Goal: Navigation & Orientation: Find specific page/section

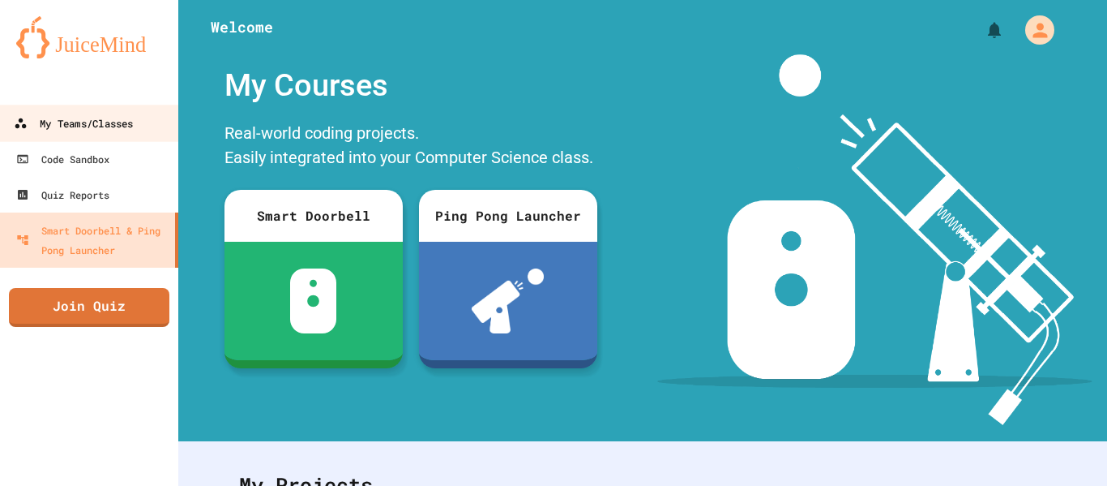
click at [109, 134] on link "My Teams/Classes" at bounding box center [90, 123] width 184 height 36
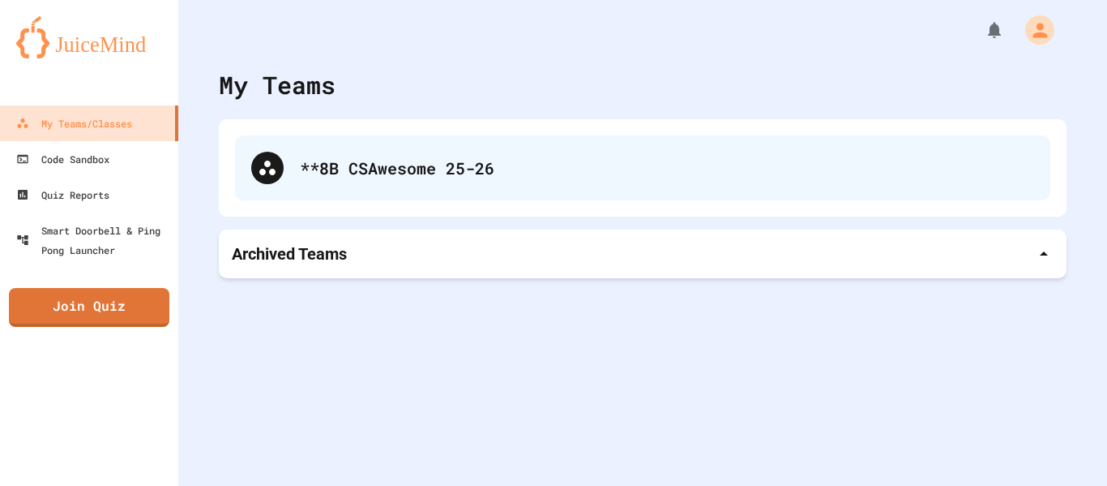
click at [284, 171] on div "**8B CSAwesome 25-26" at bounding box center [643, 167] width 816 height 65
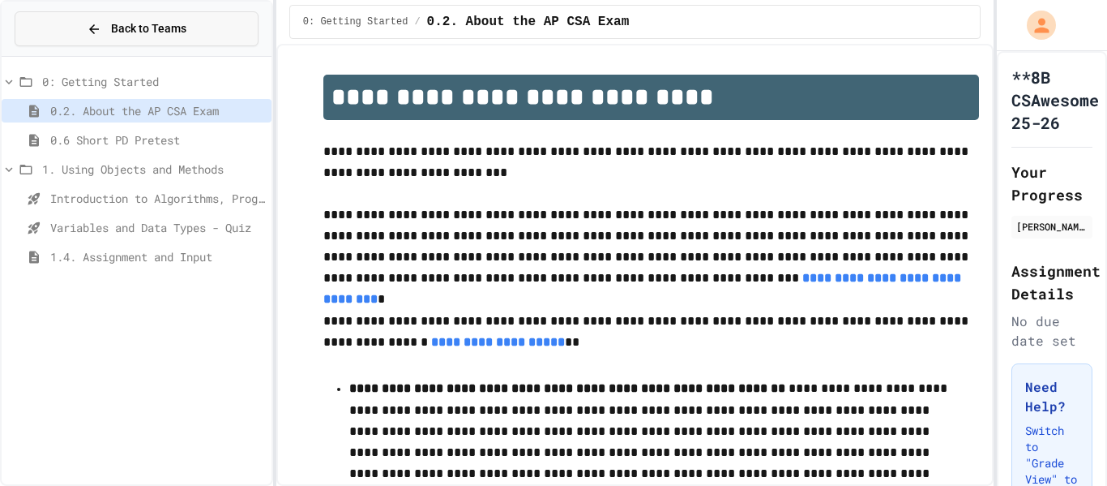
click at [97, 35] on icon at bounding box center [94, 29] width 15 height 15
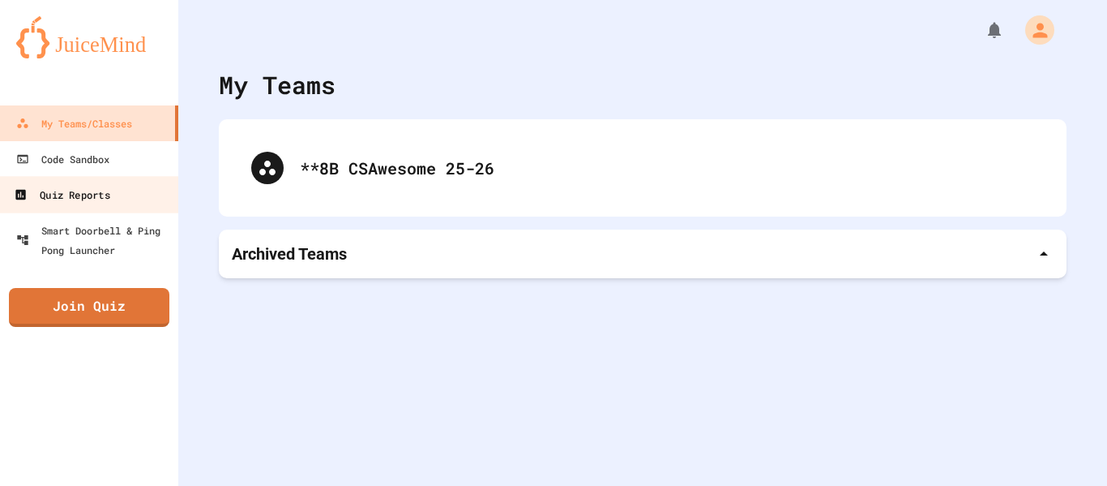
click at [74, 187] on div "Quiz Reports" at bounding box center [62, 195] width 96 height 20
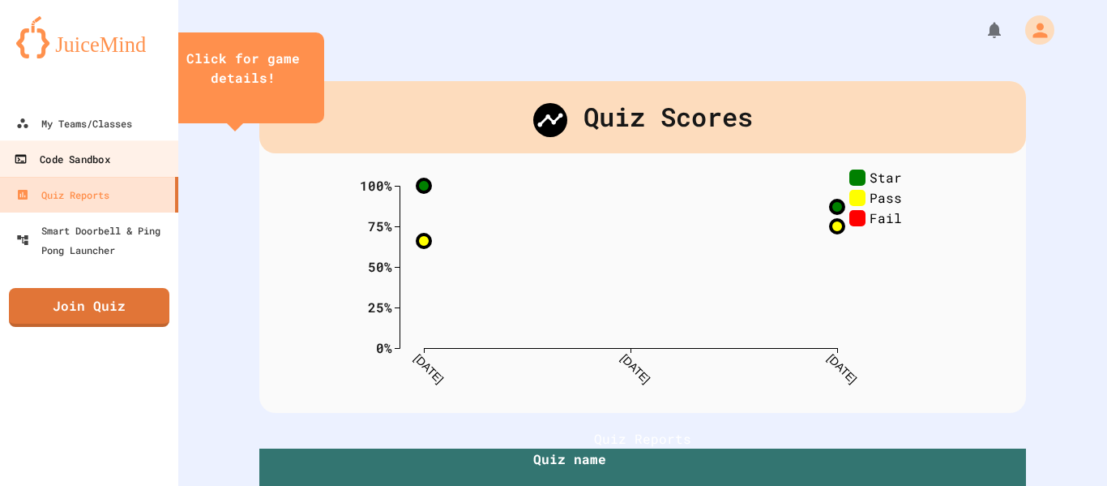
click at [81, 158] on div "Code Sandbox" at bounding box center [62, 159] width 96 height 20
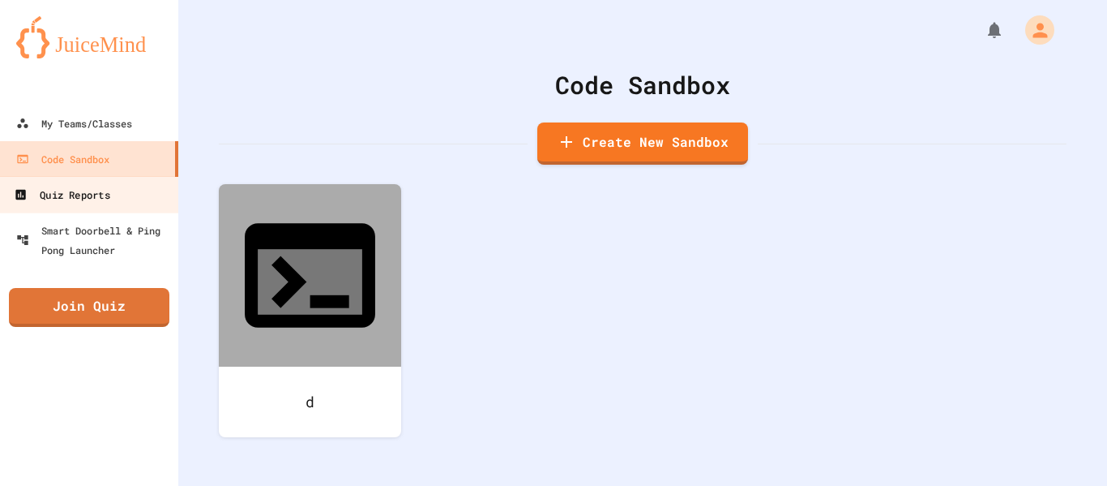
click at [105, 181] on link "Quiz Reports" at bounding box center [90, 194] width 184 height 36
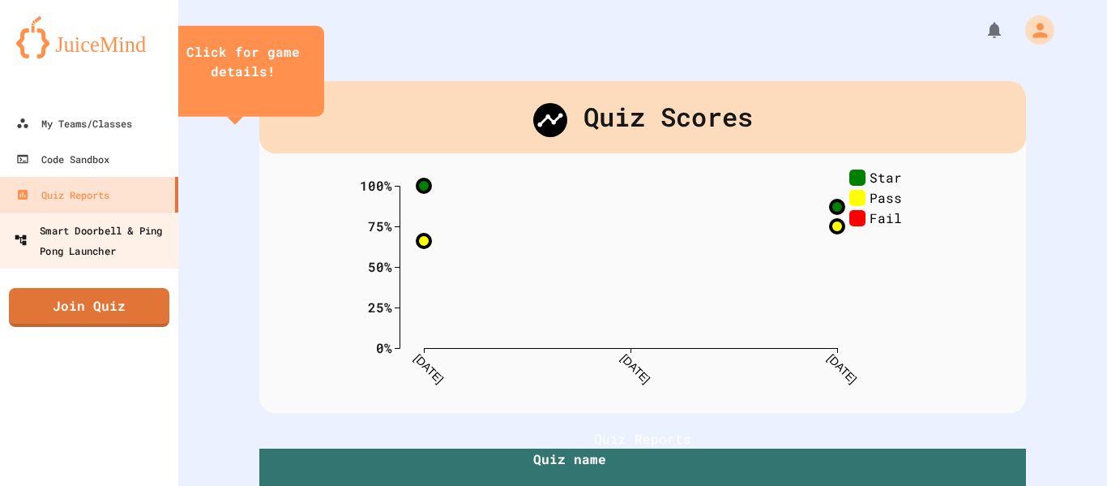
click at [90, 229] on div "Smart Doorbell & Ping Pong Launcher" at bounding box center [94, 240] width 161 height 40
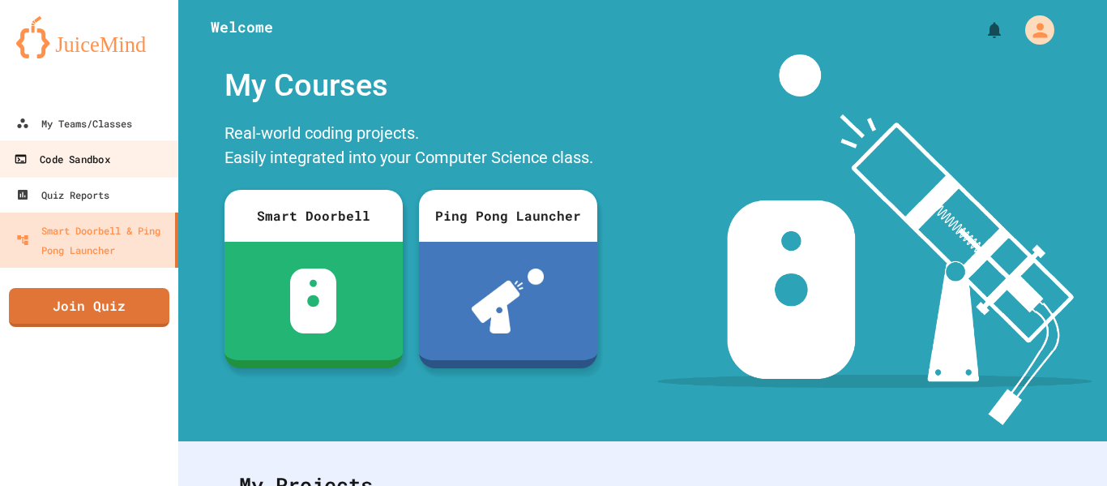
click at [88, 152] on div "Code Sandbox" at bounding box center [62, 159] width 96 height 20
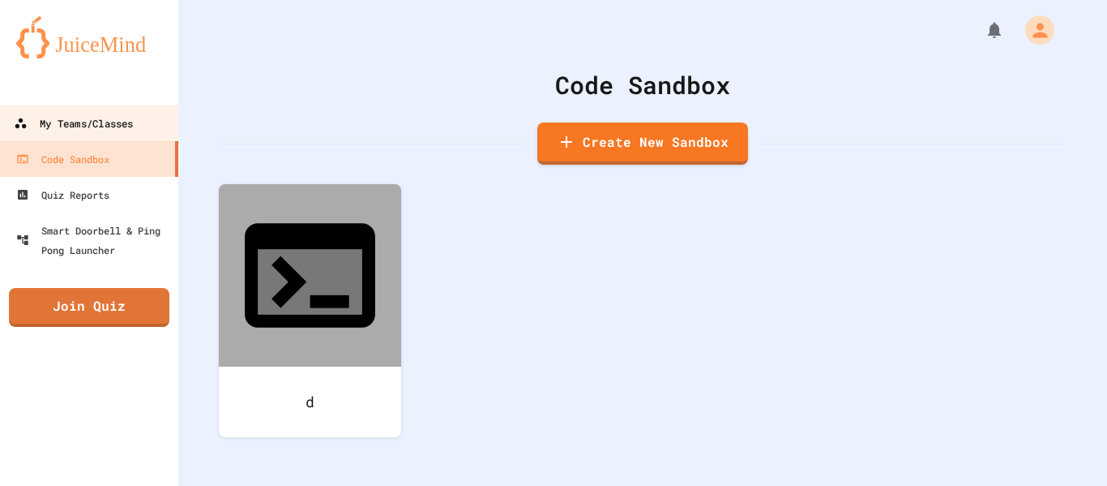
click at [91, 110] on link "My Teams/Classes" at bounding box center [90, 123] width 184 height 36
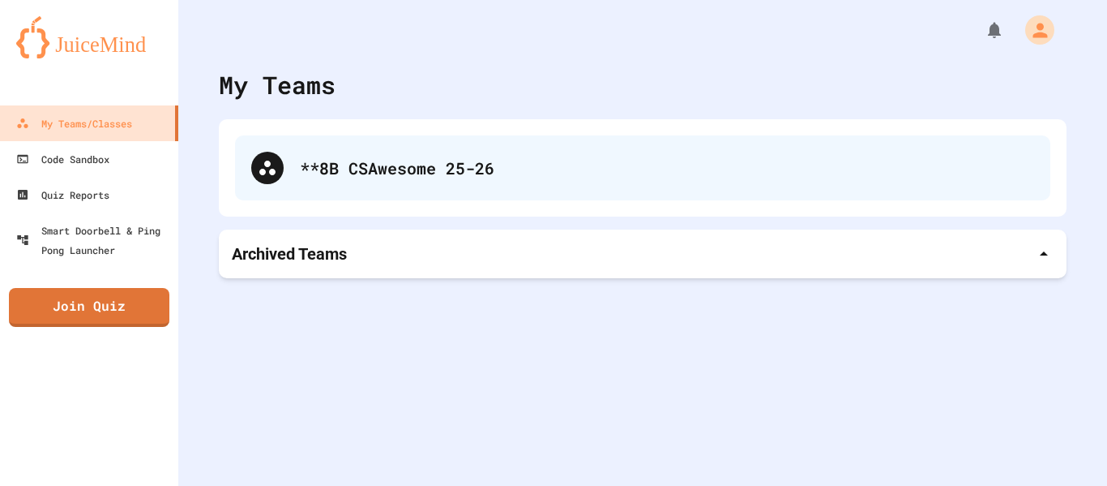
click at [425, 146] on div "**8B CSAwesome 25-26" at bounding box center [643, 167] width 816 height 65
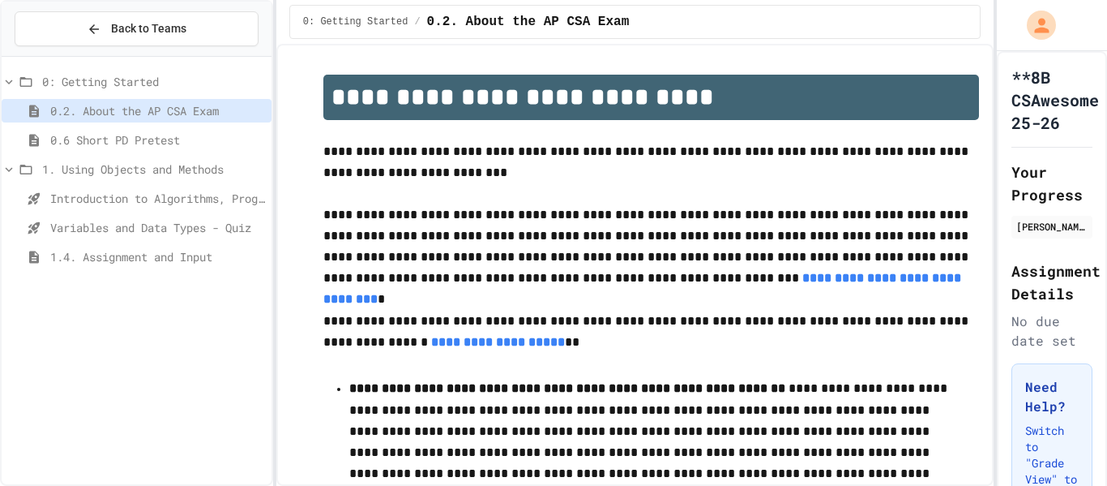
click at [203, 252] on span "1.4. Assignment and Input" at bounding box center [157, 256] width 215 height 17
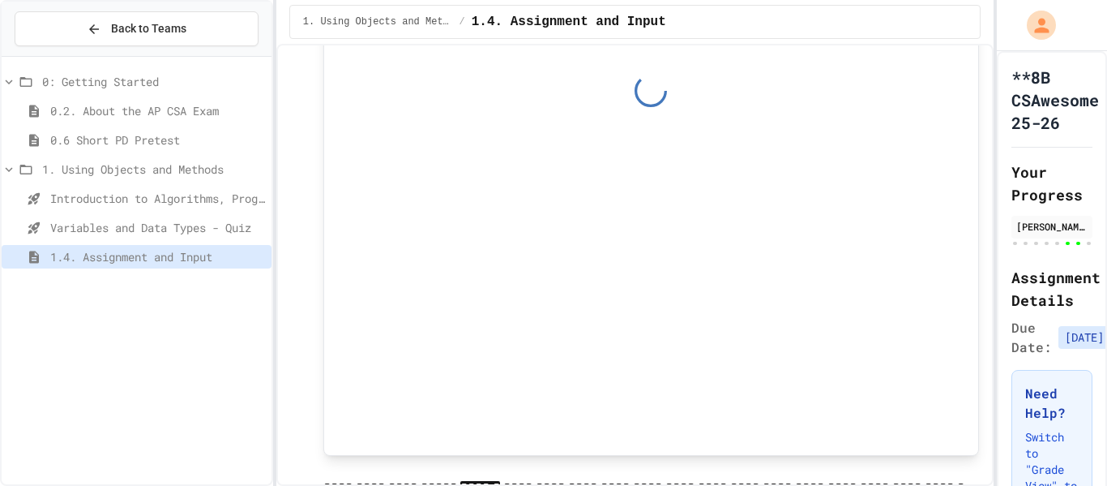
scroll to position [1069, 0]
